Goal: Task Accomplishment & Management: Manage account settings

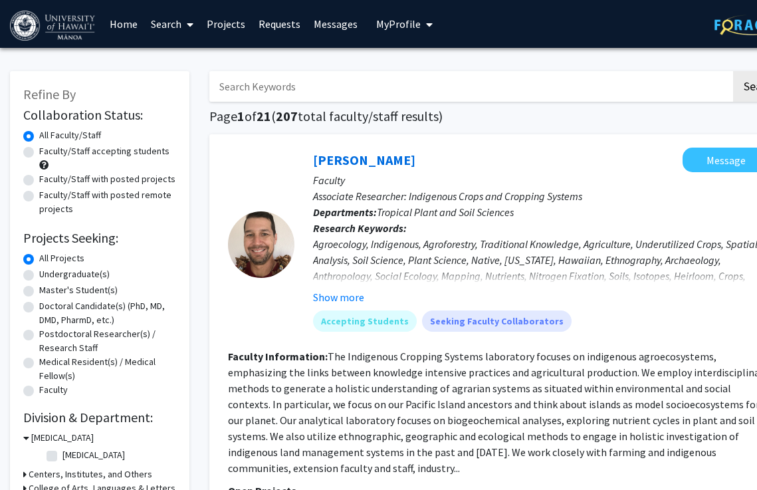
click at [385, 24] on span "My Profile" at bounding box center [398, 23] width 45 height 13
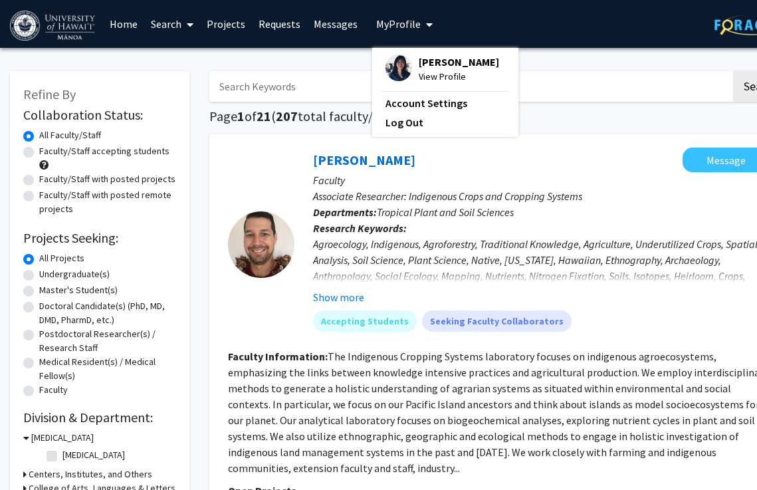
click at [452, 66] on span "[PERSON_NAME]" at bounding box center [459, 62] width 80 height 15
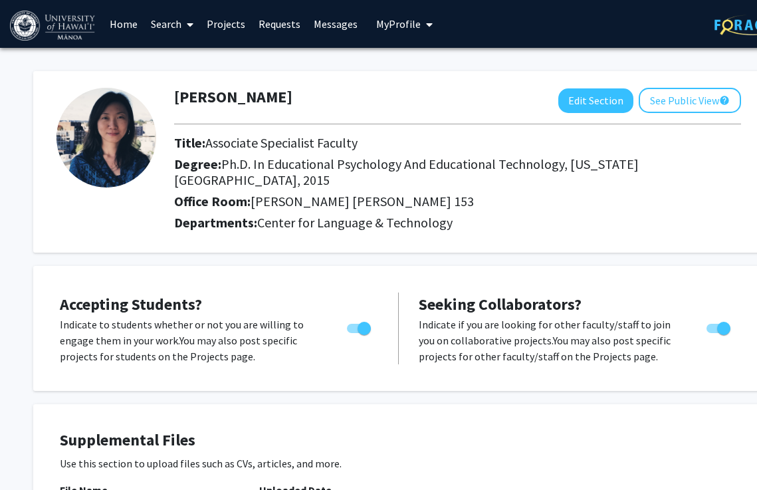
click at [221, 25] on link "Projects" at bounding box center [226, 24] width 52 height 47
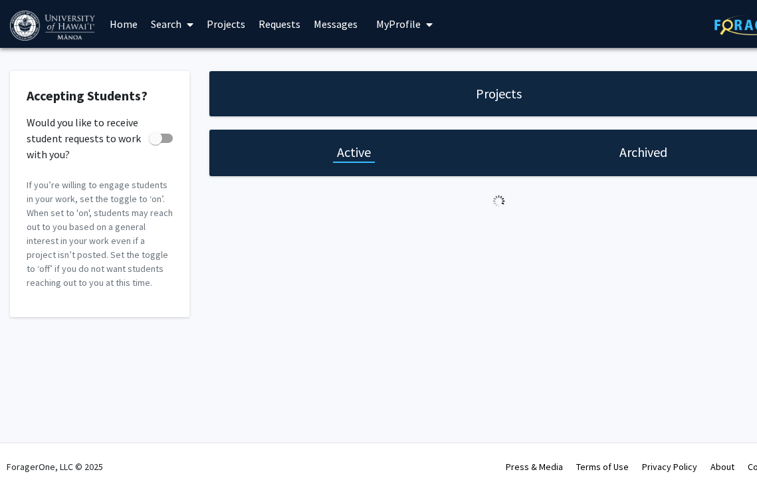
checkbox input "true"
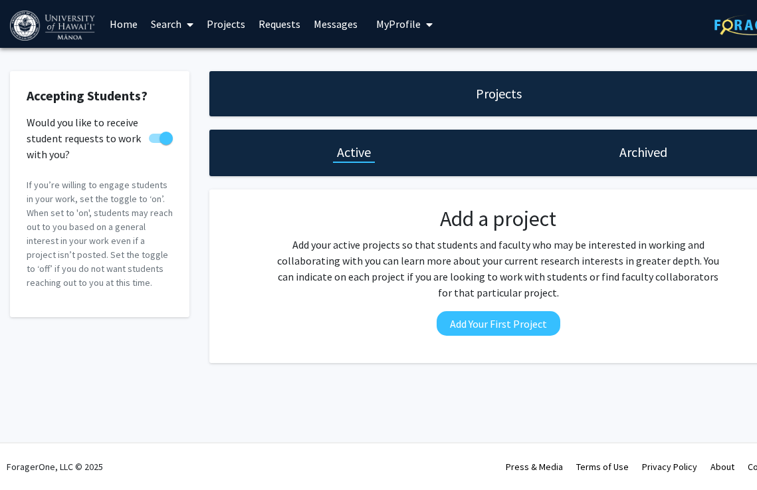
click at [686, 148] on div "Archived" at bounding box center [643, 153] width 289 height 47
click at [654, 148] on h1 "Archived" at bounding box center [644, 152] width 48 height 19
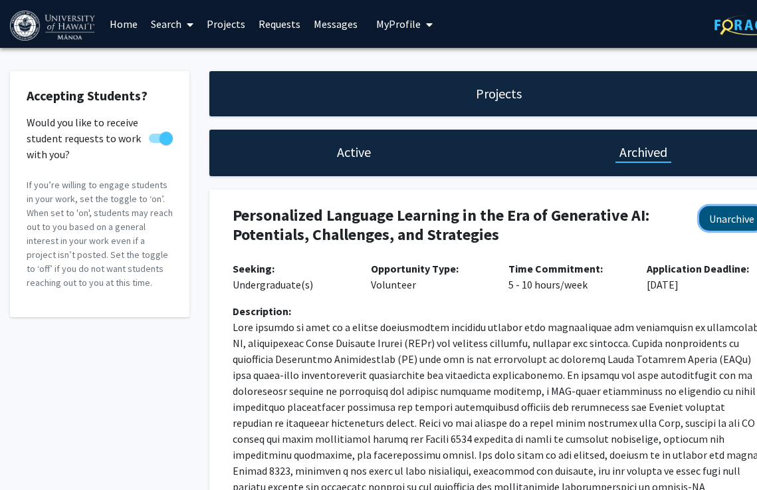
click at [724, 222] on button "Unarchive" at bounding box center [731, 218] width 65 height 25
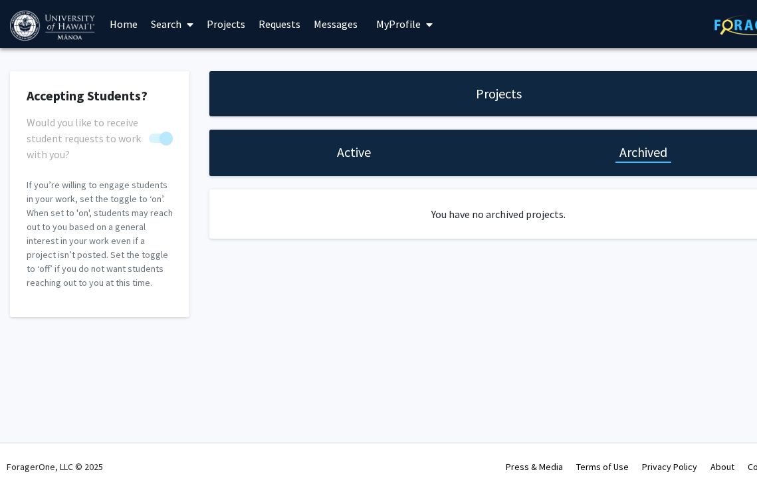
click at [374, 158] on div "Active" at bounding box center [354, 152] width 42 height 19
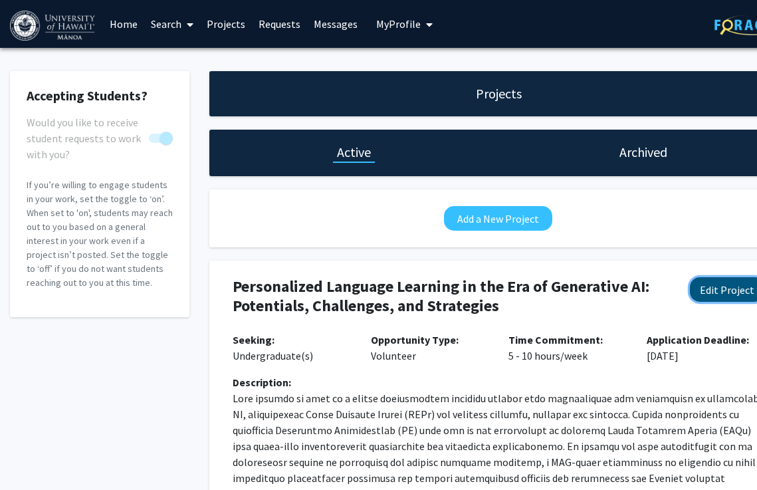
click at [719, 295] on button "Edit Project" at bounding box center [727, 289] width 74 height 25
select select "5 - 10"
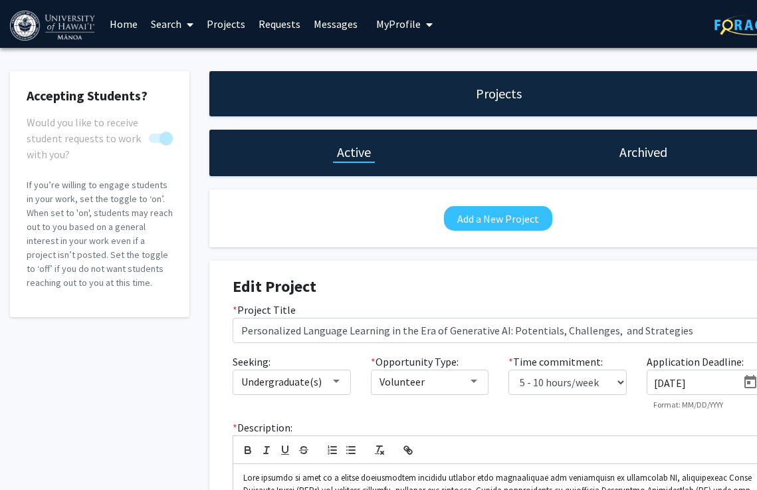
click at [388, 24] on span "My Profile" at bounding box center [398, 23] width 45 height 13
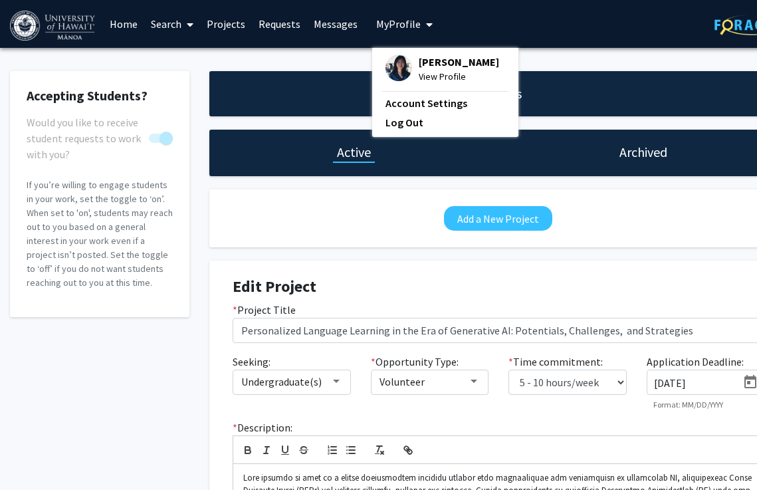
click at [423, 73] on span "View Profile" at bounding box center [459, 76] width 80 height 15
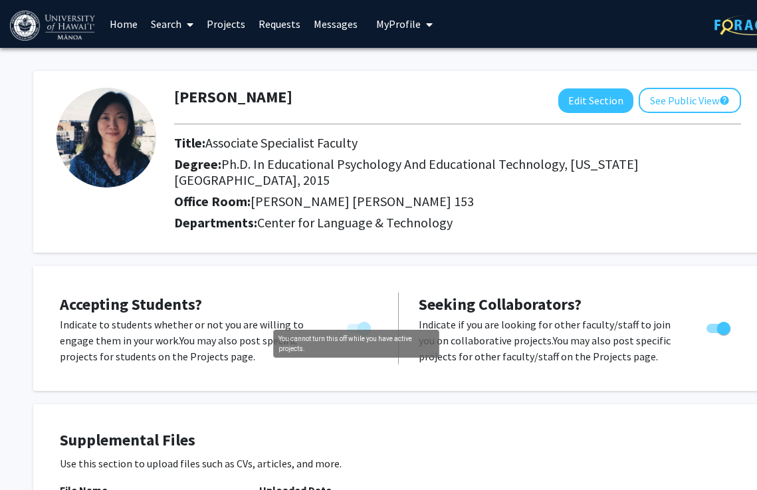
click at [369, 322] on span "You cannot turn this off while you have active projects." at bounding box center [364, 328] width 13 height 13
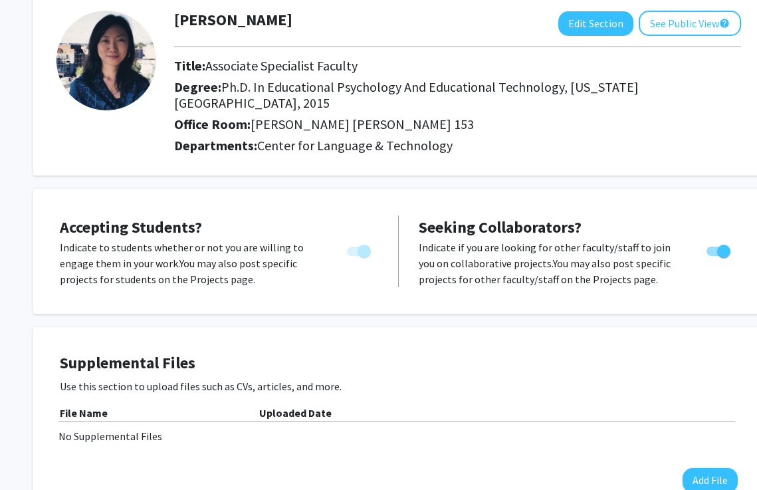
scroll to position [39, 0]
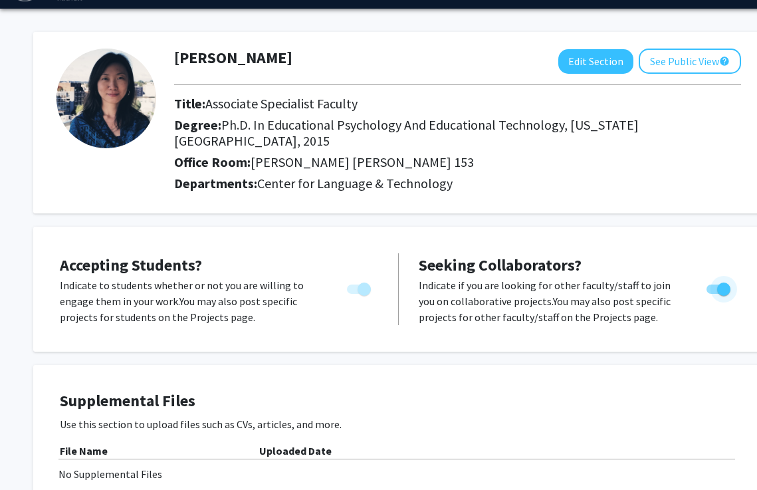
click at [724, 283] on span "Toggle" at bounding box center [723, 289] width 13 height 13
click at [713, 294] on input "Toggle" at bounding box center [713, 294] width 1 height 1
checkbox input "false"
